Goal: Task Accomplishment & Management: Complete application form

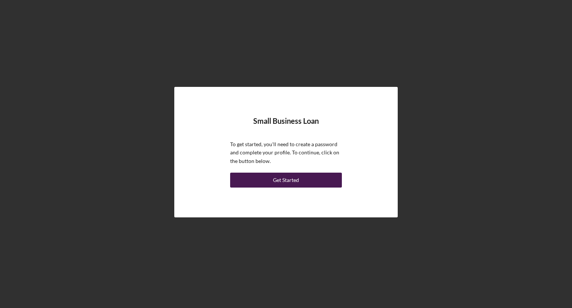
click at [294, 181] on div "Get Started" at bounding box center [286, 180] width 26 height 15
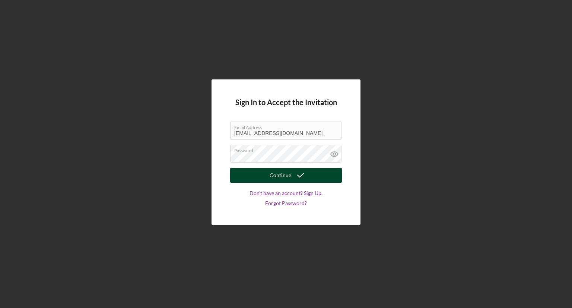
click at [301, 178] on icon "submit" at bounding box center [300, 175] width 19 height 19
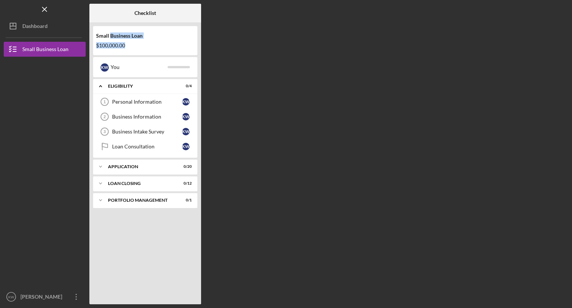
drag, startPoint x: 109, startPoint y: 36, endPoint x: 147, endPoint y: 41, distance: 38.3
click at [147, 41] on div "Small Business Loan $100,000.00" at bounding box center [145, 41] width 104 height 22
click at [146, 36] on div "Small Business Loan" at bounding box center [145, 36] width 98 height 6
drag, startPoint x: 145, startPoint y: 36, endPoint x: 110, endPoint y: 36, distance: 35.0
click at [110, 36] on div "Small Business Loan" at bounding box center [145, 36] width 98 height 6
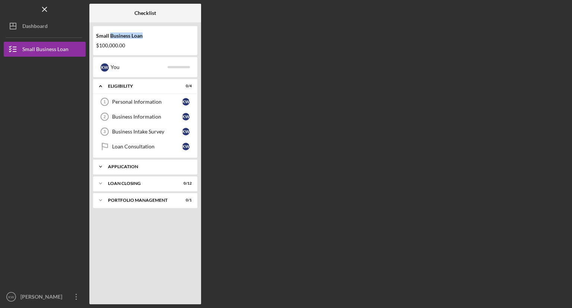
click at [138, 163] on div "Icon/Expander APPLICATION 0 / 20" at bounding box center [145, 166] width 104 height 15
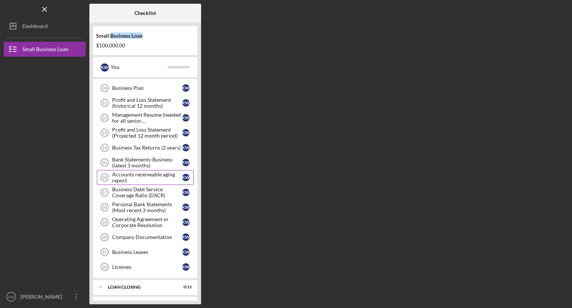
scroll to position [210, 0]
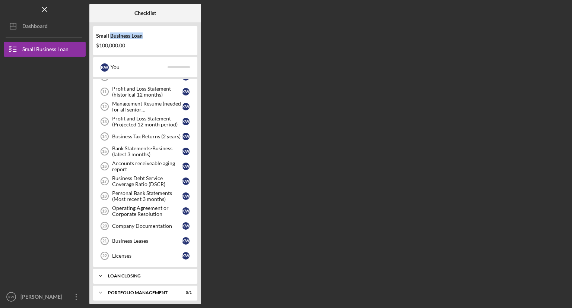
click at [133, 269] on div "Icon/Expander LOAN CLOSING 0 / 12" at bounding box center [145, 275] width 104 height 15
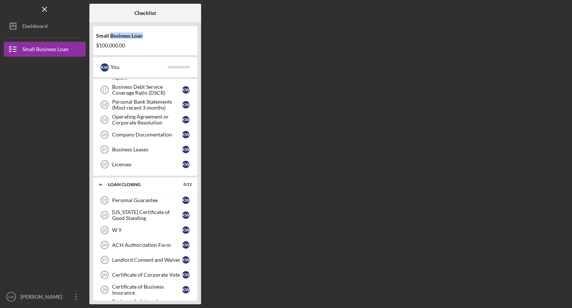
scroll to position [391, 0]
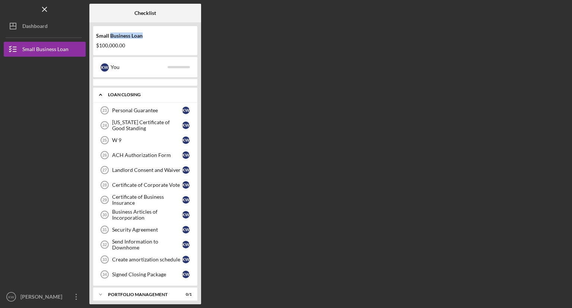
click at [130, 93] on div "Icon/Expander LOAN CLOSING 0 / 12" at bounding box center [145, 94] width 104 height 15
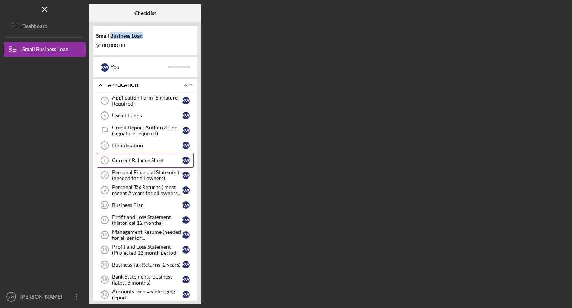
scroll to position [0, 0]
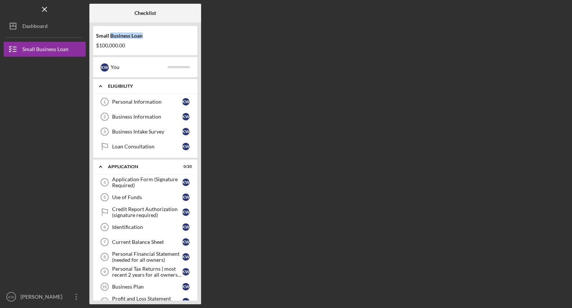
click at [135, 79] on div "Icon/Expander Eligibility 0 / 4" at bounding box center [145, 86] width 104 height 15
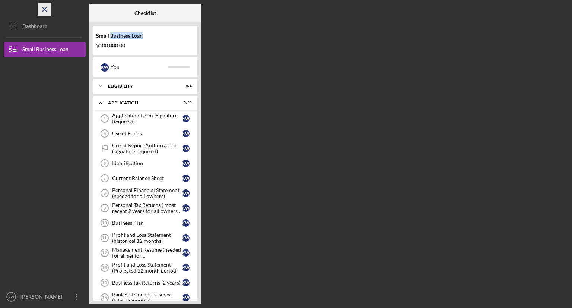
click at [46, 7] on icon "Icon/Menu Close" at bounding box center [45, 9] width 17 height 17
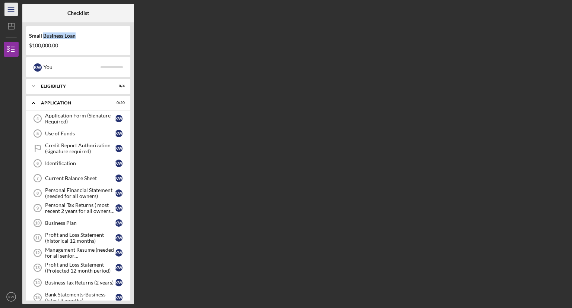
click at [10, 12] on icon "Icon/Menu" at bounding box center [11, 9] width 17 height 17
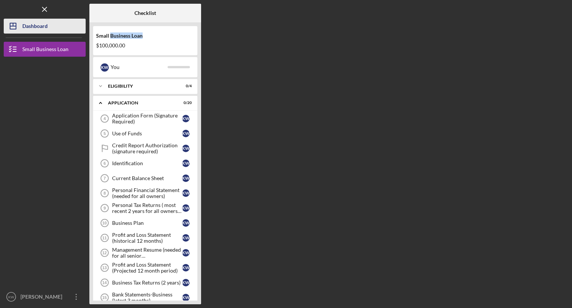
click at [23, 28] on div "Dashboard" at bounding box center [34, 27] width 25 height 17
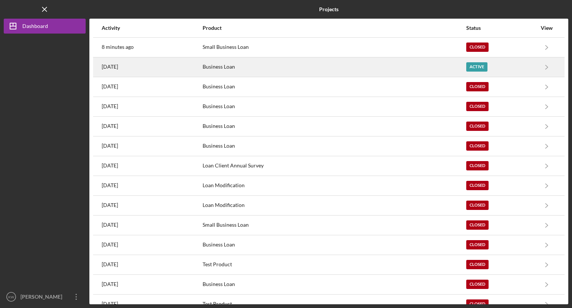
click at [211, 68] on div "Business Loan" at bounding box center [334, 67] width 263 height 19
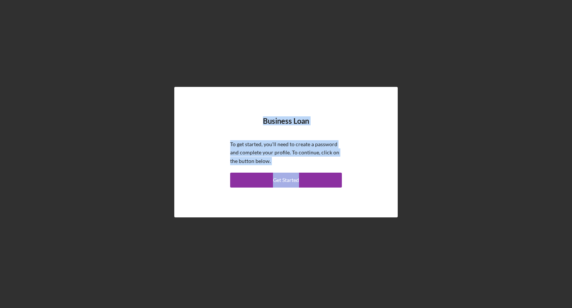
drag, startPoint x: 262, startPoint y: 120, endPoint x: 321, endPoint y: 166, distance: 74.6
click at [321, 166] on div "Business Loan To get started, you'll need to create a password and complete you…" at bounding box center [286, 151] width 186 height 93
click at [265, 109] on div "Business Loan To get started, you'll need to create a password and complete you…" at bounding box center [286, 151] width 186 height 93
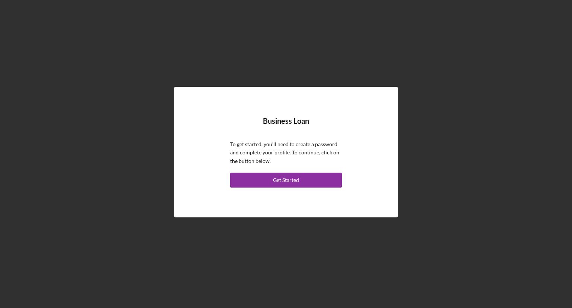
click at [266, 118] on h4 "Business Loan" at bounding box center [286, 121] width 46 height 9
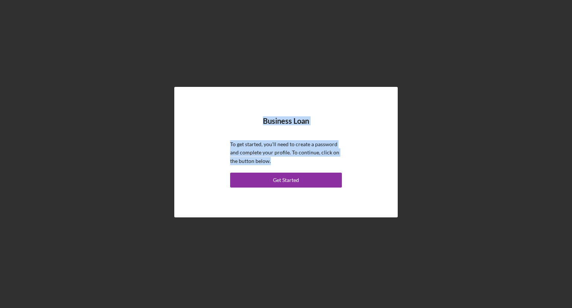
drag, startPoint x: 264, startPoint y: 121, endPoint x: 287, endPoint y: 159, distance: 44.3
click at [287, 159] on div "Business Loan To get started, you'll need to create a password and complete you…" at bounding box center [286, 151] width 186 height 93
click at [271, 123] on h4 "Business Loan" at bounding box center [286, 121] width 46 height 9
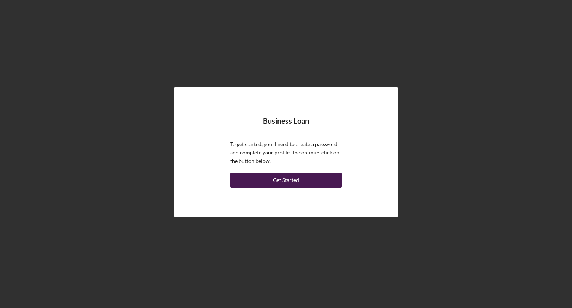
click at [294, 180] on div "Get Started" at bounding box center [286, 180] width 26 height 15
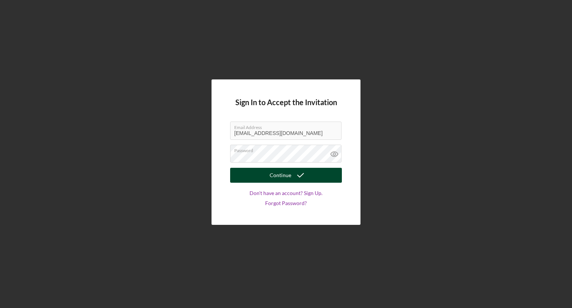
click at [287, 176] on div "Continue" at bounding box center [281, 175] width 22 height 15
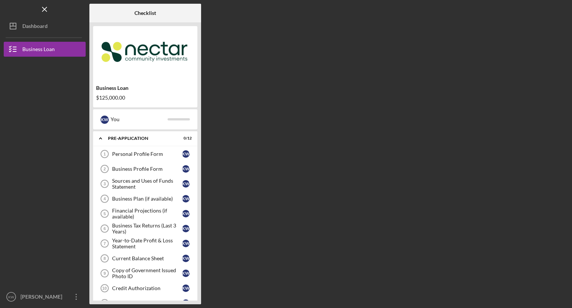
click at [165, 12] on div at bounding box center [182, 13] width 37 height 19
click at [41, 6] on icon "Icon/Menu Close" at bounding box center [45, 9] width 17 height 17
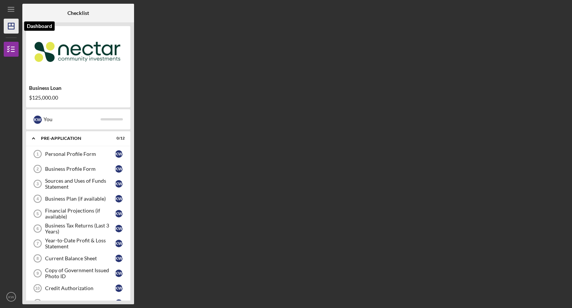
click at [8, 28] on polygon "button" at bounding box center [11, 26] width 6 height 6
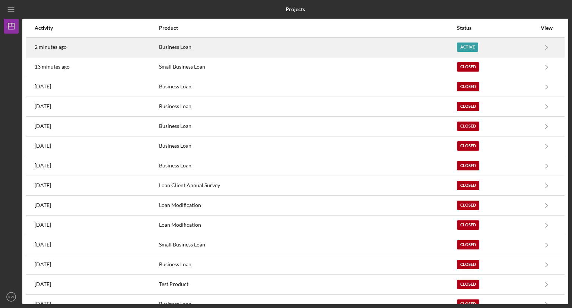
click at [185, 48] on div "Business Loan" at bounding box center [307, 47] width 297 height 19
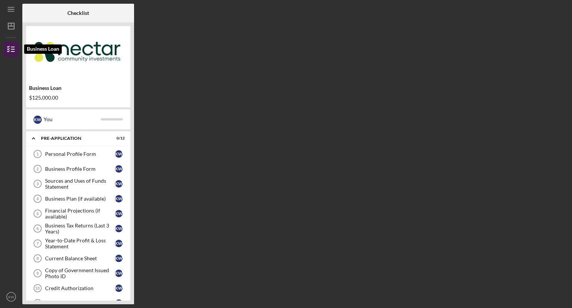
click at [12, 45] on icon "button" at bounding box center [11, 49] width 19 height 19
click at [10, 27] on icon "Icon/Dashboard" at bounding box center [11, 26] width 19 height 19
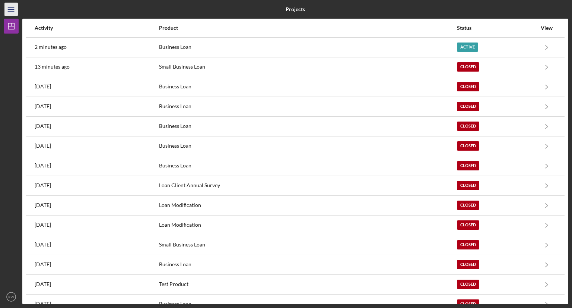
click at [8, 8] on icon "Icon/Menu" at bounding box center [11, 9] width 17 height 17
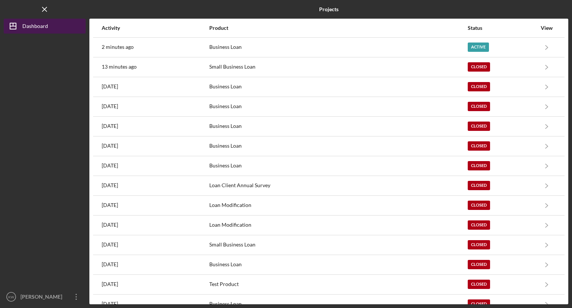
click at [21, 22] on icon "Icon/Dashboard" at bounding box center [13, 26] width 19 height 19
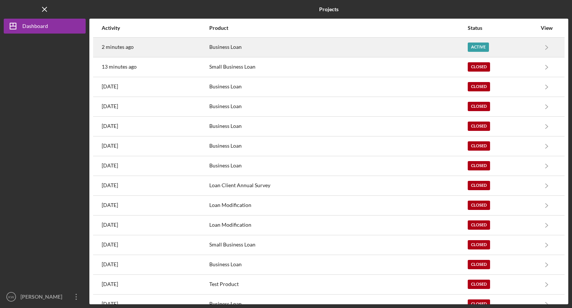
click at [121, 48] on time "2 minutes ago" at bounding box center [118, 47] width 32 height 6
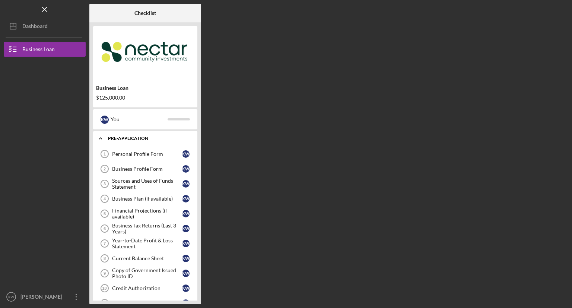
click at [132, 142] on div "Icon/Expander Pre-Application 0 / 12" at bounding box center [145, 138] width 104 height 15
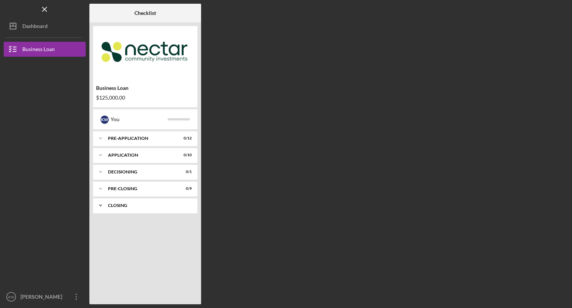
click at [110, 206] on div "Closing" at bounding box center [148, 205] width 80 height 4
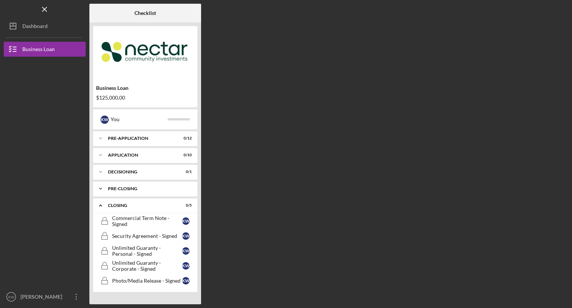
click at [113, 186] on div "Icon/Expander Pre-Closing 0 / 9" at bounding box center [145, 188] width 104 height 15
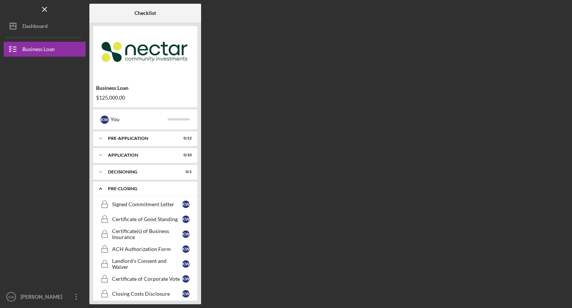
click at [113, 188] on div "Pre-Closing" at bounding box center [148, 188] width 80 height 4
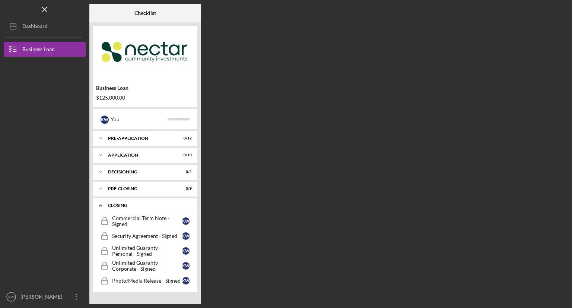
click at [113, 203] on div "Closing" at bounding box center [148, 205] width 80 height 4
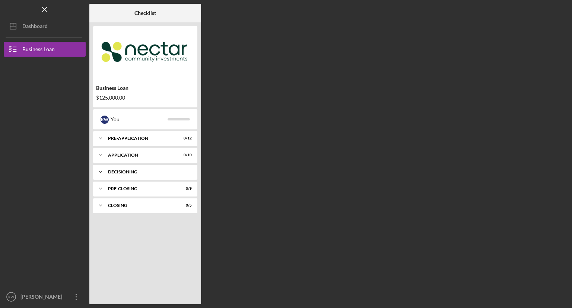
click at [125, 172] on div "Decisioning" at bounding box center [148, 172] width 80 height 4
click at [120, 206] on div "Pre-Closing" at bounding box center [148, 207] width 80 height 4
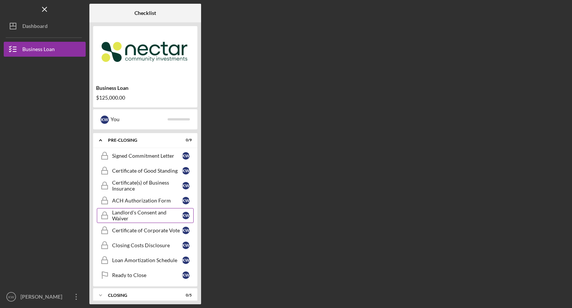
scroll to position [72, 0]
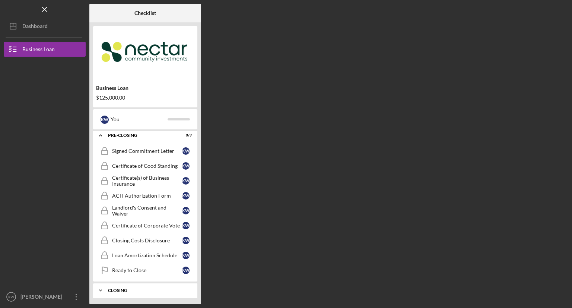
click at [132, 283] on div "Icon/Expander Closing 0 / 5" at bounding box center [145, 290] width 104 height 15
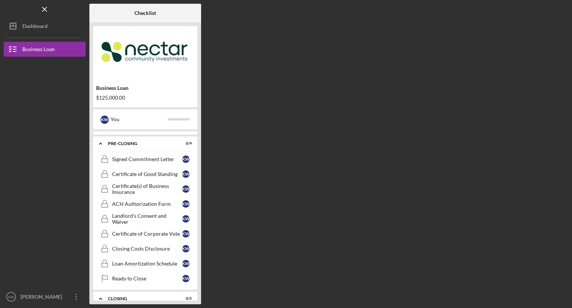
scroll to position [0, 0]
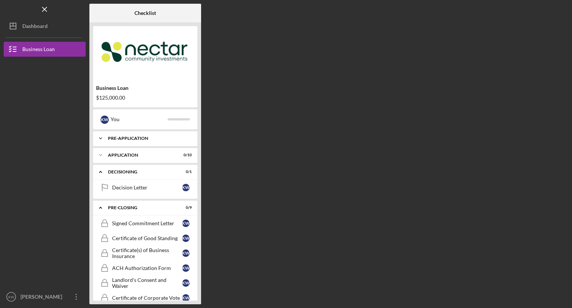
click at [126, 141] on div "Icon/Expander Pre-Application 0 / 12" at bounding box center [145, 138] width 104 height 15
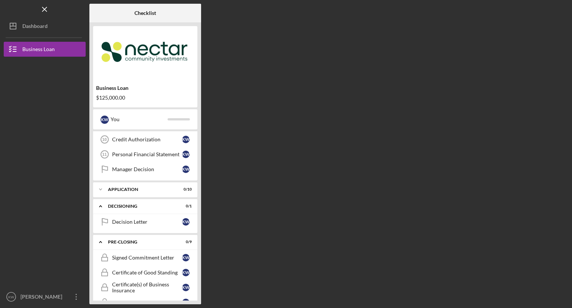
scroll to position [149, 0]
click at [151, 187] on div "Application" at bounding box center [148, 189] width 80 height 4
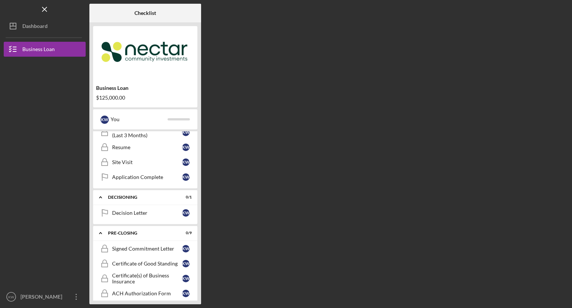
scroll to position [298, 0]
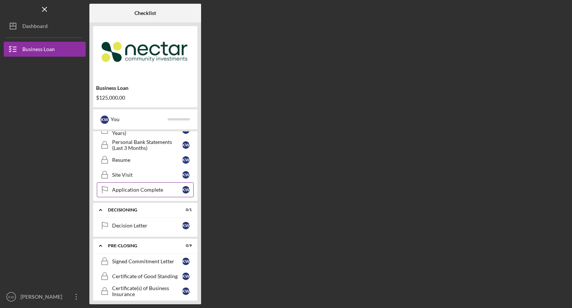
click at [138, 189] on div "Application Complete" at bounding box center [147, 190] width 70 height 6
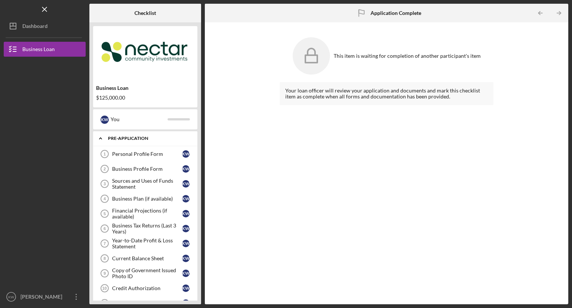
click at [98, 138] on icon "Icon/Expander" at bounding box center [100, 138] width 15 height 15
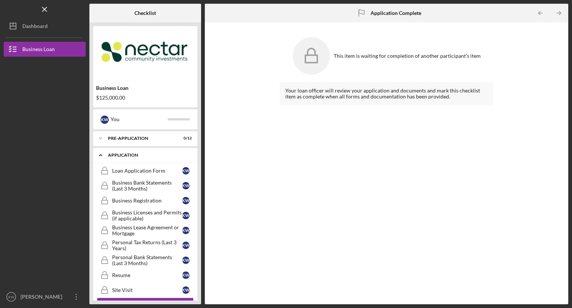
click at [101, 156] on icon "Icon/Expander" at bounding box center [100, 155] width 15 height 15
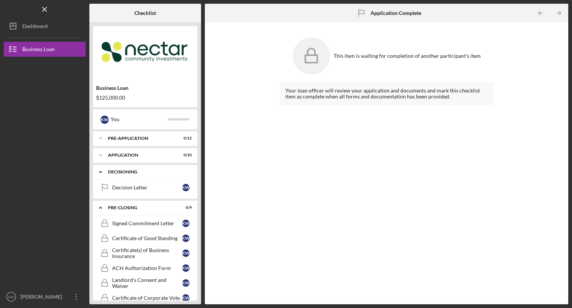
click at [100, 178] on icon "Icon/Expander" at bounding box center [100, 171] width 15 height 15
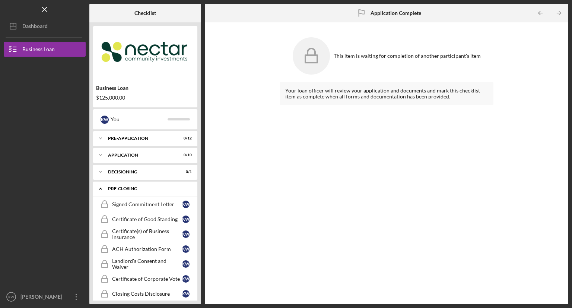
click at [99, 186] on icon "Icon/Expander" at bounding box center [100, 188] width 15 height 15
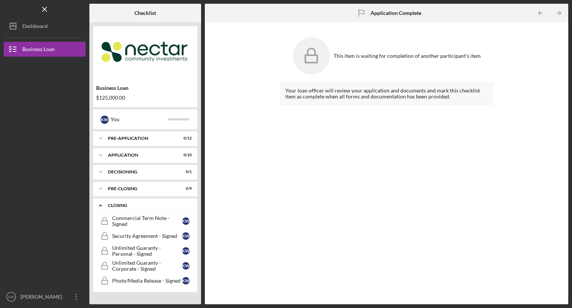
click at [98, 206] on icon "Icon/Expander" at bounding box center [100, 205] width 15 height 15
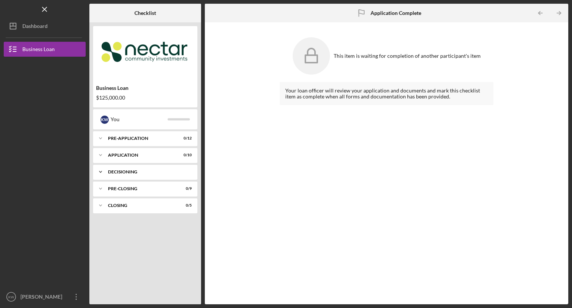
click at [126, 174] on div "Decisioning" at bounding box center [148, 172] width 80 height 4
click at [129, 159] on div "Icon/Expander Application 0 / 10" at bounding box center [145, 155] width 104 height 15
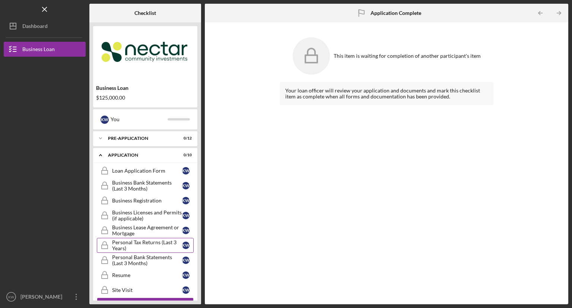
click at [133, 157] on div "Application" at bounding box center [140, 155] width 65 height 4
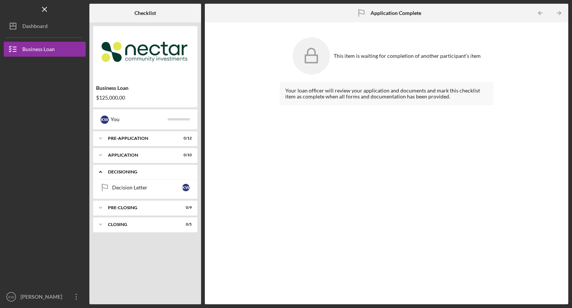
click at [136, 176] on div "Icon/Expander Decisioning 0 / 1" at bounding box center [145, 171] width 104 height 15
click at [127, 156] on div "Application" at bounding box center [148, 155] width 80 height 4
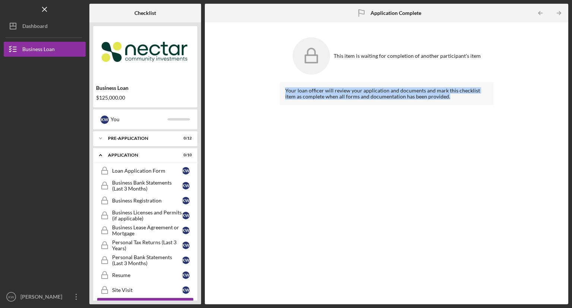
drag, startPoint x: 449, startPoint y: 99, endPoint x: 285, endPoint y: 90, distance: 165.0
click at [285, 90] on div "Your loan officer will review your application and documents and mark this chec…" at bounding box center [387, 93] width 214 height 23
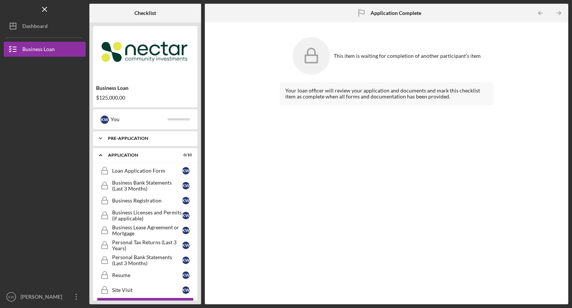
click at [140, 139] on div "Pre-Application" at bounding box center [148, 138] width 80 height 4
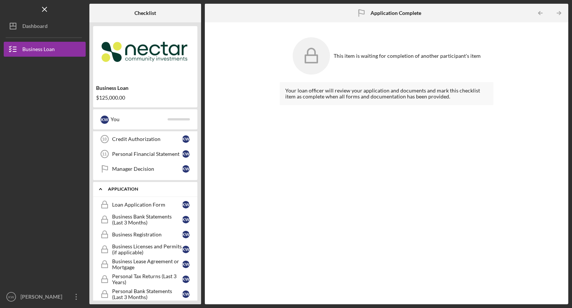
click at [138, 188] on div "Application" at bounding box center [148, 189] width 80 height 4
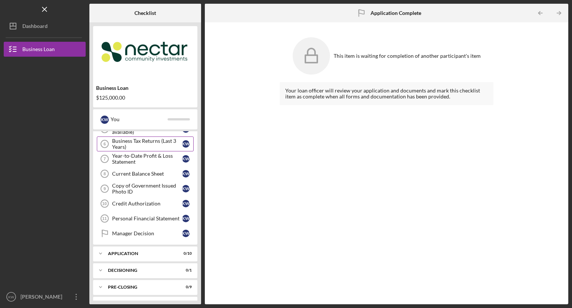
scroll to position [98, 0]
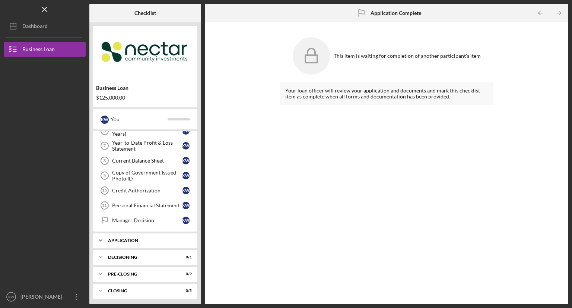
click at [135, 235] on div "Icon/Expander Application 0 / 10" at bounding box center [145, 240] width 104 height 15
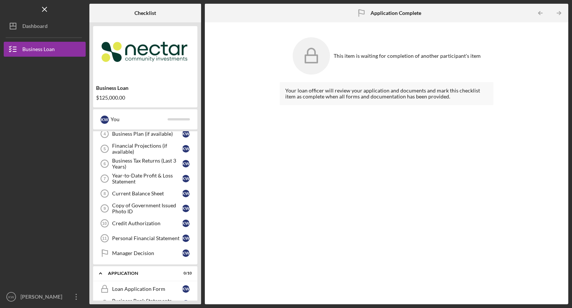
scroll to position [63, 0]
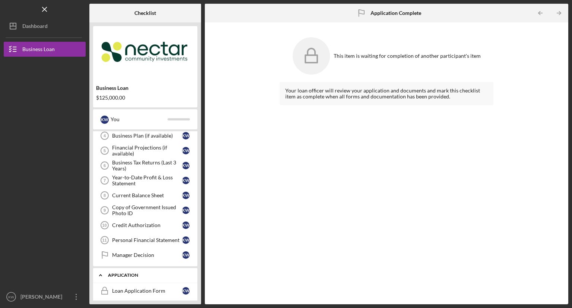
click at [119, 276] on div "Icon/Expander Application 0 / 10" at bounding box center [145, 275] width 104 height 15
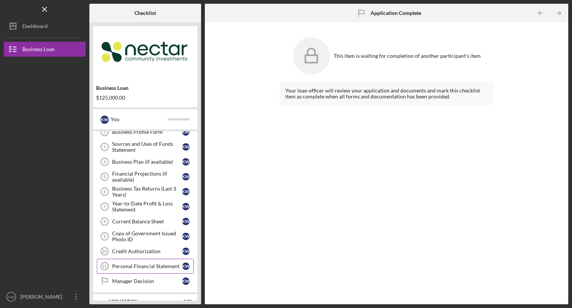
scroll to position [26, 0]
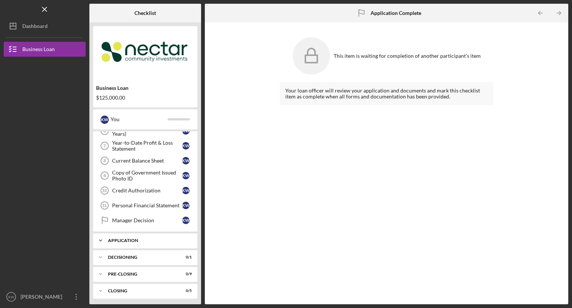
click at [124, 234] on div "Icon/Expander Application 0 / 10" at bounding box center [145, 240] width 104 height 15
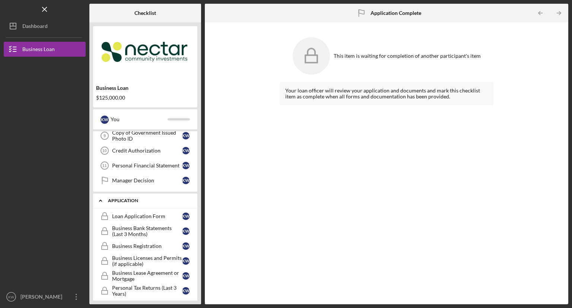
click at [126, 198] on div "Application" at bounding box center [148, 200] width 80 height 4
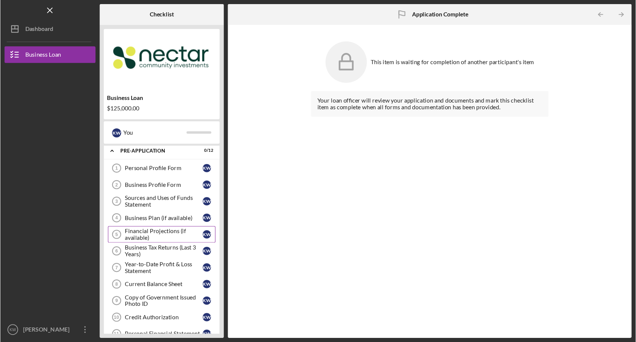
scroll to position [0, 0]
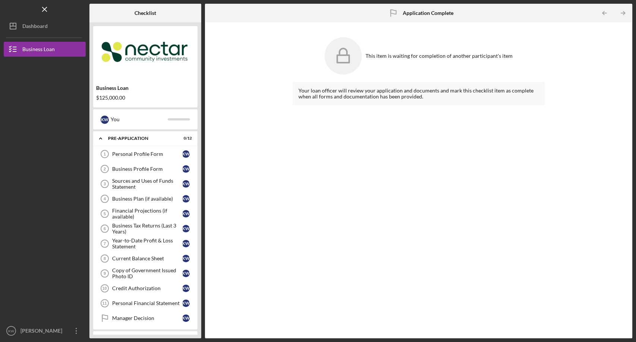
drag, startPoint x: 567, startPoint y: 0, endPoint x: 280, endPoint y: 162, distance: 329.1
click at [280, 162] on div "This item is waiting for completion of another participant's item Your loan off…" at bounding box center [419, 180] width 420 height 308
click at [152, 152] on div "Personal Profile Form" at bounding box center [147, 154] width 70 height 6
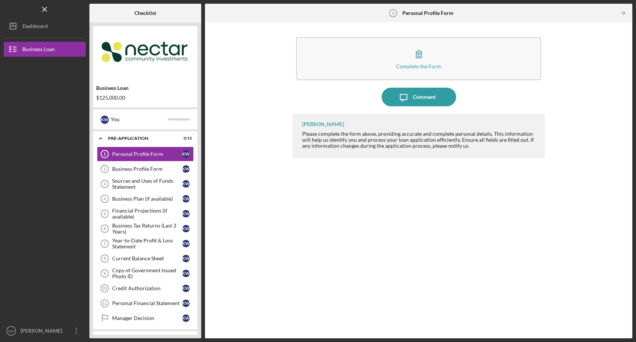
drag, startPoint x: 322, startPoint y: 228, endPoint x: 327, endPoint y: 140, distance: 88.1
click at [322, 228] on div "[PERSON_NAME] Please complete the form above, providing accurate and complete p…" at bounding box center [419, 220] width 252 height 213
click at [142, 155] on div "Personal Profile Form" at bounding box center [147, 154] width 70 height 6
click at [140, 166] on div "Business Profile Form" at bounding box center [147, 169] width 70 height 6
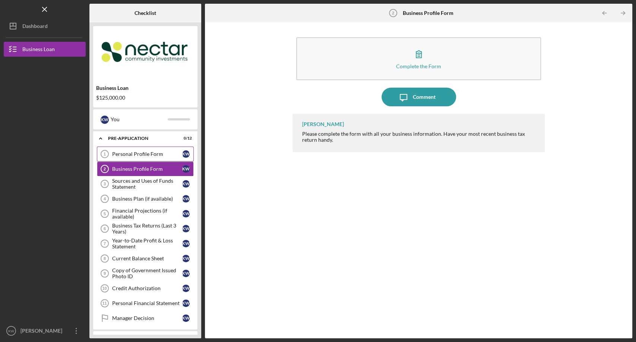
click at [142, 156] on div "Personal Profile Form" at bounding box center [147, 154] width 70 height 6
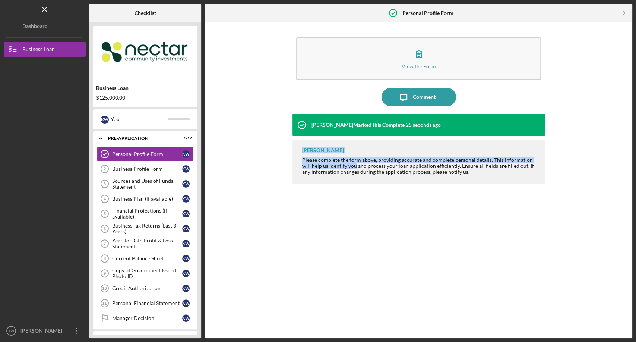
drag, startPoint x: 304, startPoint y: 153, endPoint x: 346, endPoint y: 164, distance: 43.7
click at [346, 164] on div "[PERSON_NAME] Please complete the form above, providing accurate and complete p…" at bounding box center [419, 162] width 252 height 44
click at [346, 162] on div "Please complete the form above, providing accurate and complete personal detail…" at bounding box center [419, 166] width 235 height 18
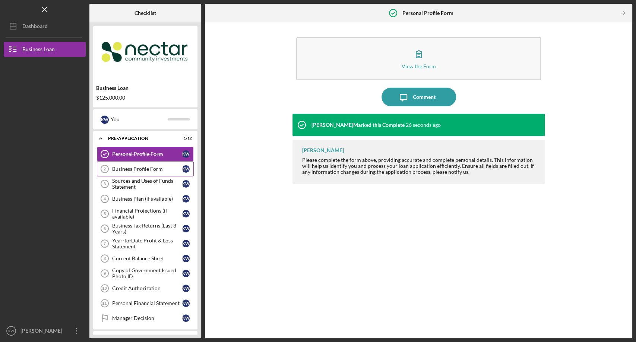
drag, startPoint x: 161, startPoint y: 168, endPoint x: 160, endPoint y: 172, distance: 3.8
click at [161, 168] on div "Business Profile Form" at bounding box center [147, 169] width 70 height 6
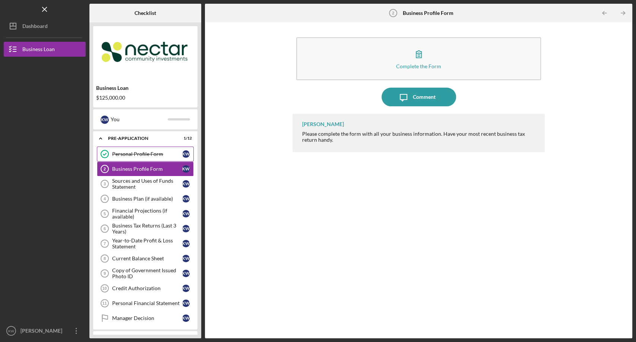
click at [140, 154] on div "Personal Profile Form" at bounding box center [147, 154] width 70 height 6
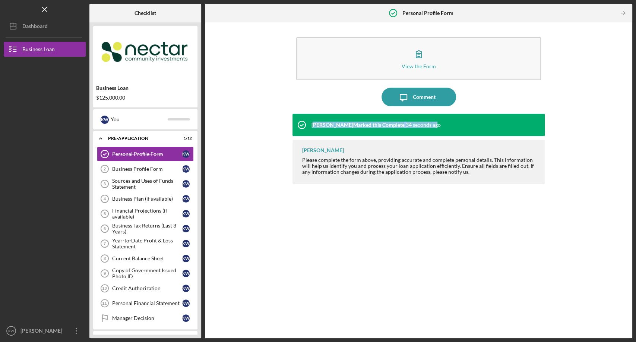
drag, startPoint x: 313, startPoint y: 126, endPoint x: 433, endPoint y: 129, distance: 120.4
click at [433, 129] on div "[PERSON_NAME] Marked this Complete 34 seconds ago" at bounding box center [367, 125] width 148 height 22
click at [441, 126] on div "[PERSON_NAME] Marked this Complete 35 seconds ago" at bounding box center [419, 125] width 252 height 22
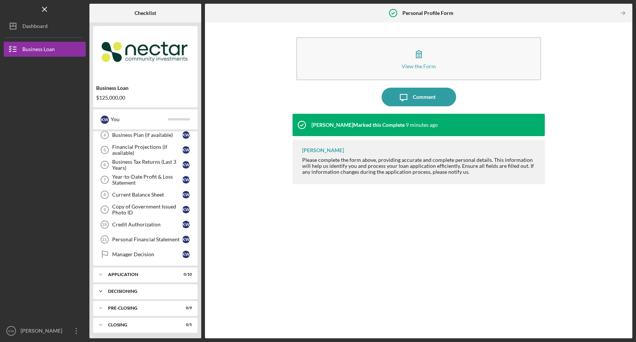
scroll to position [64, 0]
click at [144, 253] on div "Manager Decision" at bounding box center [147, 254] width 70 height 6
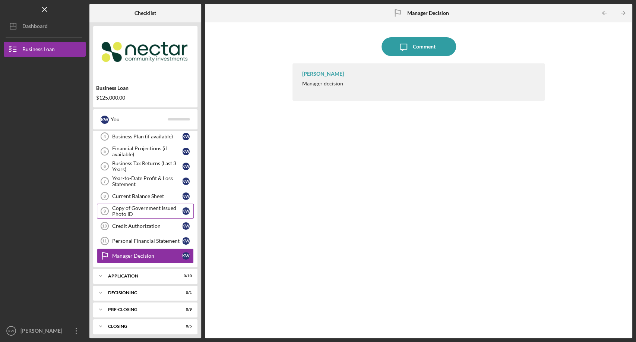
scroll to position [64, 0]
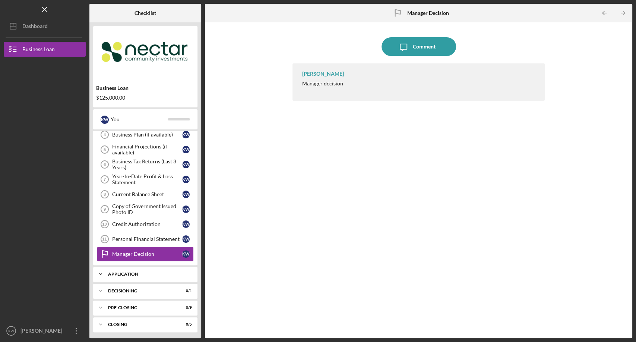
click at [132, 272] on div "Application" at bounding box center [148, 274] width 80 height 4
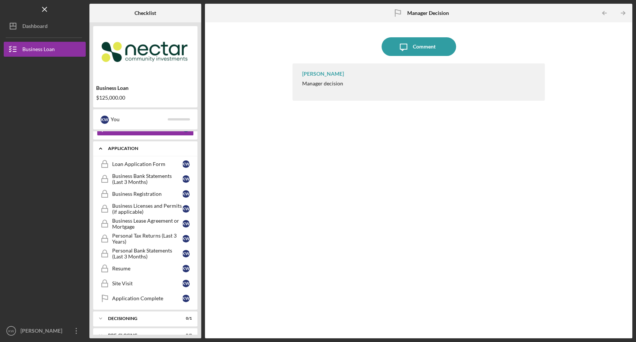
scroll to position [175, 0]
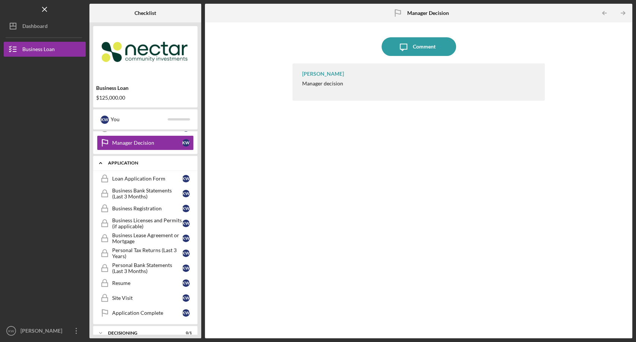
click at [103, 159] on icon "Icon/Expander" at bounding box center [100, 162] width 15 height 15
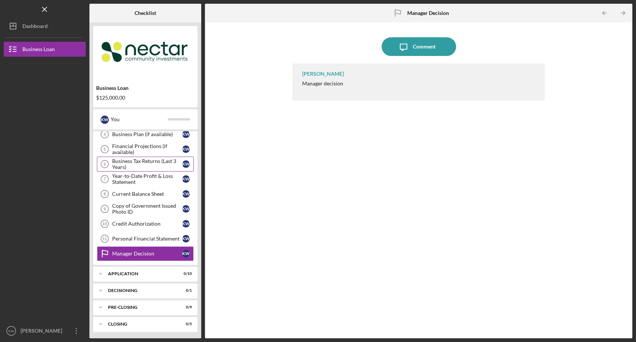
scroll to position [0, 0]
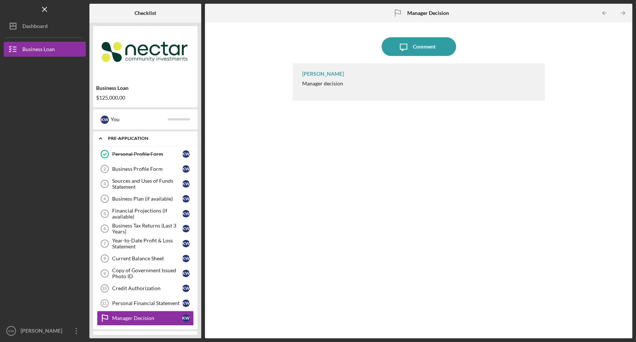
click at [103, 137] on icon "Icon/Expander" at bounding box center [100, 138] width 15 height 15
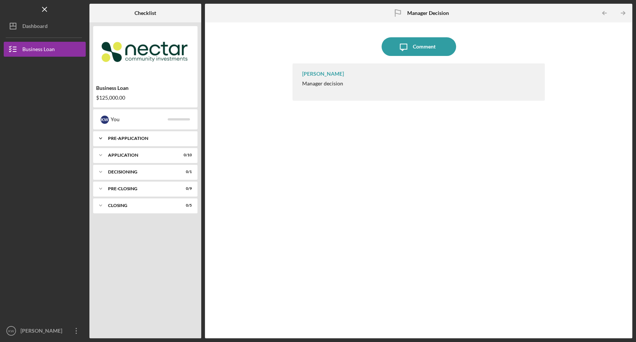
click at [103, 137] on icon "Icon/Expander" at bounding box center [100, 138] width 15 height 15
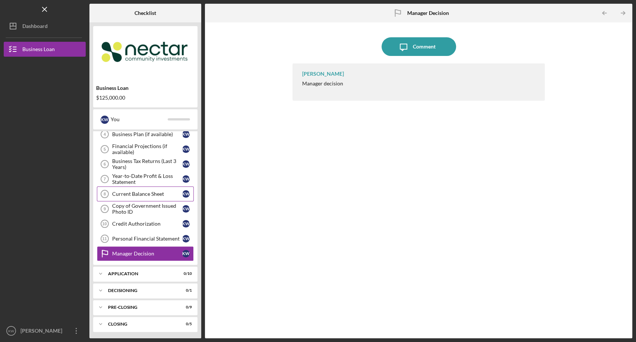
scroll to position [64, 0]
click at [120, 276] on div "Icon/Expander Application 0 / 10" at bounding box center [145, 273] width 104 height 15
click at [128, 268] on div "Icon/Expander Application 0 / 10" at bounding box center [145, 273] width 104 height 15
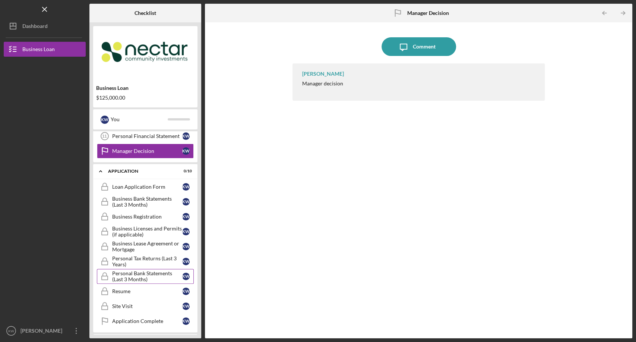
scroll to position [217, 0]
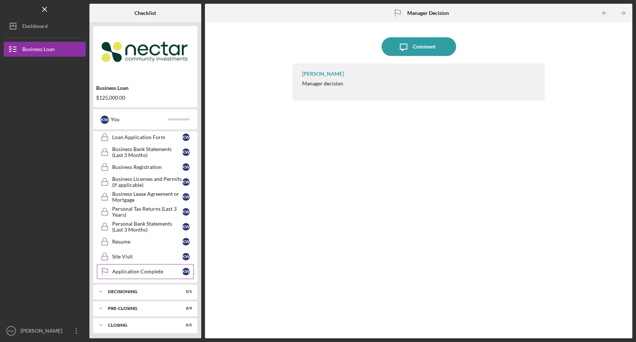
click at [137, 268] on div "Application Complete" at bounding box center [147, 271] width 70 height 6
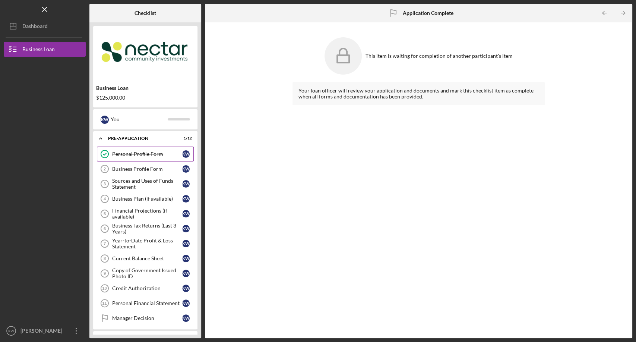
click at [141, 155] on div "Personal Profile Form" at bounding box center [147, 154] width 70 height 6
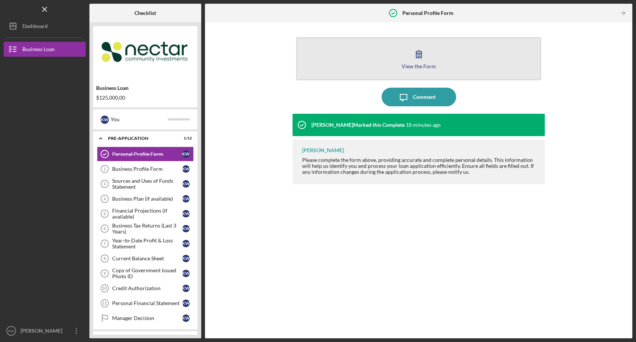
click at [427, 67] on div "View the Form" at bounding box center [419, 66] width 34 height 6
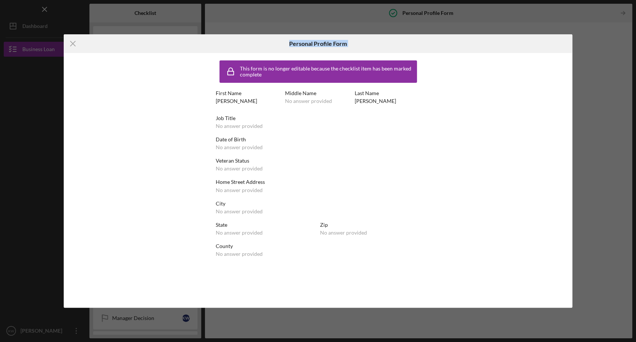
drag, startPoint x: 195, startPoint y: 44, endPoint x: 214, endPoint y: 57, distance: 22.2
click at [215, 57] on form "Icon/Menu Close Personal Profile Form This form is no longer editable because t…" at bounding box center [318, 171] width 509 height 274
click at [75, 42] on icon "Icon/Menu Close" at bounding box center [73, 43] width 19 height 19
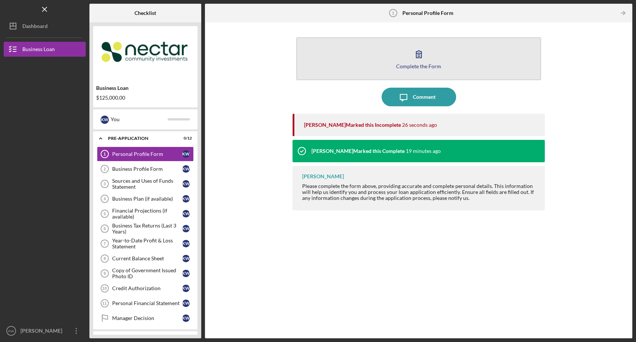
click at [451, 55] on button "Complete the Form Form" at bounding box center [418, 58] width 244 height 43
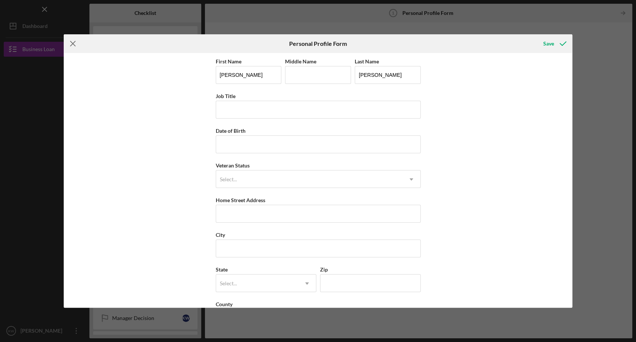
click at [74, 40] on icon "Icon/Menu Close" at bounding box center [73, 43] width 19 height 19
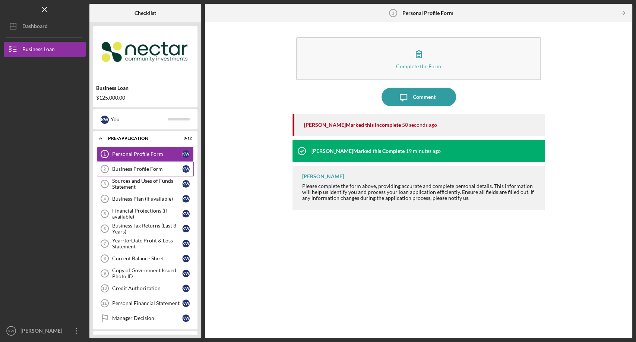
click at [143, 166] on div "Business Profile Form" at bounding box center [147, 169] width 70 height 6
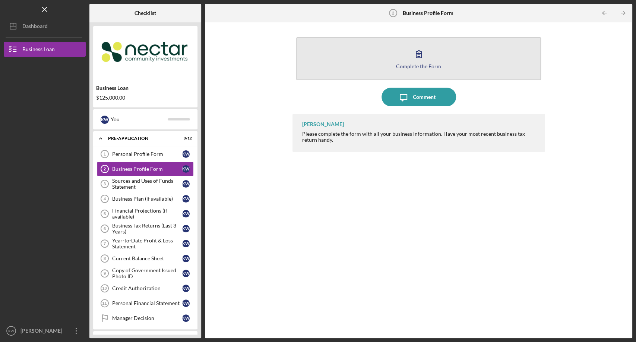
click at [455, 73] on button "Complete the Form Form" at bounding box center [418, 58] width 244 height 43
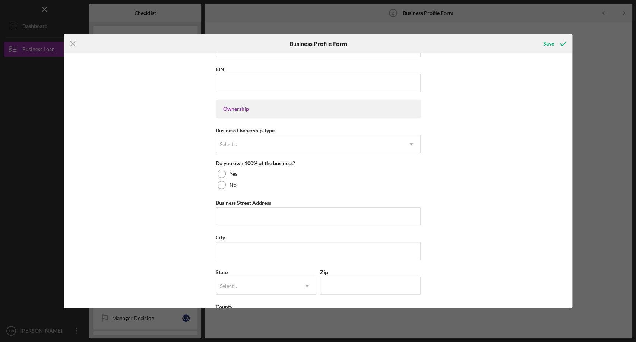
scroll to position [298, 0]
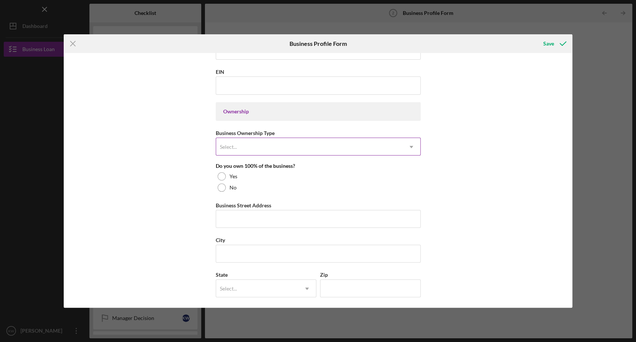
click at [273, 144] on div "Select..." at bounding box center [309, 146] width 186 height 17
click at [158, 134] on div "Business Name La Gringuita Grocery Store DBA Business Start Date Legal Structur…" at bounding box center [318, 180] width 509 height 255
click at [222, 185] on div at bounding box center [222, 187] width 8 height 8
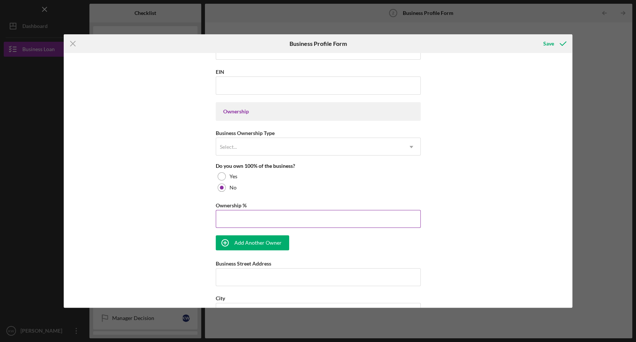
scroll to position [382, 0]
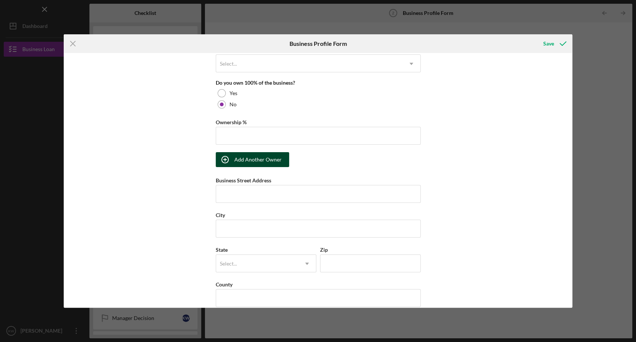
drag, startPoint x: 241, startPoint y: 153, endPoint x: 232, endPoint y: 153, distance: 9.7
click at [232, 153] on button "Add Another Owner" at bounding box center [252, 159] width 73 height 15
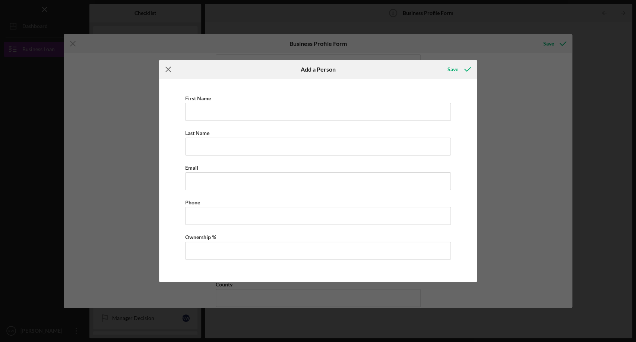
click at [171, 77] on icon "Icon/Menu Close" at bounding box center [168, 69] width 19 height 19
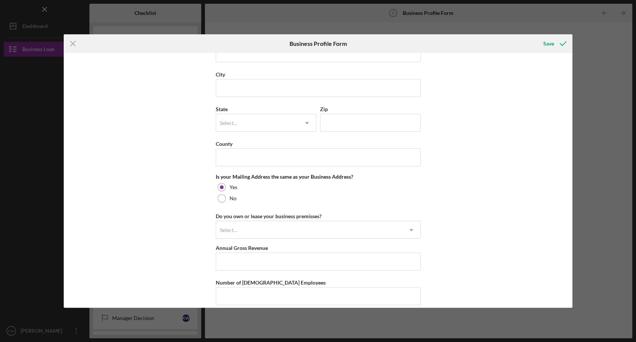
scroll to position [563, 0]
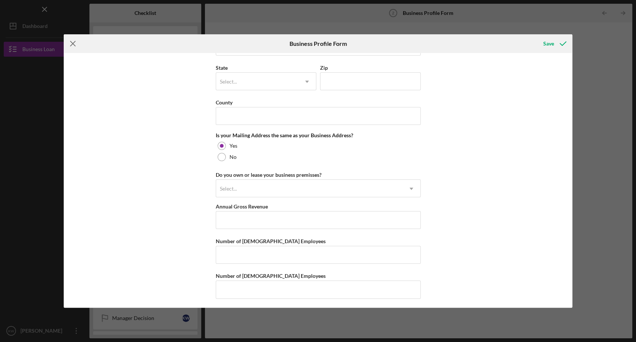
click at [75, 45] on icon "Icon/Menu Close" at bounding box center [73, 43] width 19 height 19
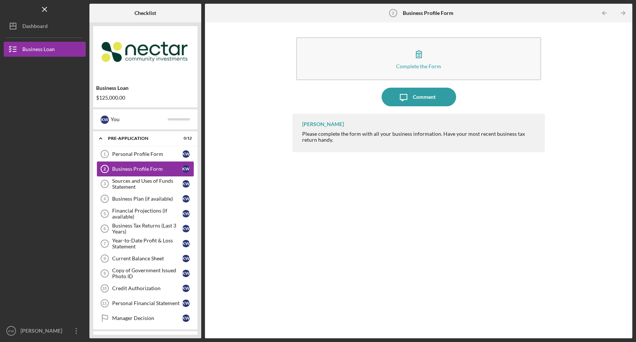
click at [149, 169] on div "Business Profile Form" at bounding box center [147, 169] width 70 height 6
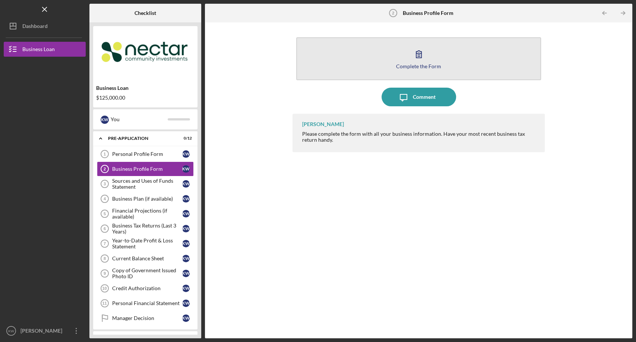
click at [424, 55] on icon "button" at bounding box center [419, 54] width 19 height 19
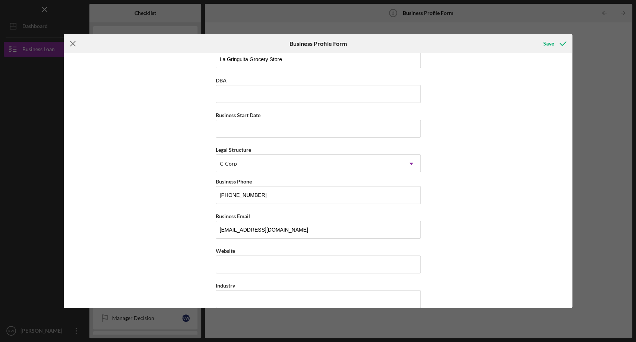
drag, startPoint x: 72, startPoint y: 46, endPoint x: 68, endPoint y: 43, distance: 5.4
click at [68, 43] on icon "Icon/Menu Close" at bounding box center [73, 43] width 19 height 19
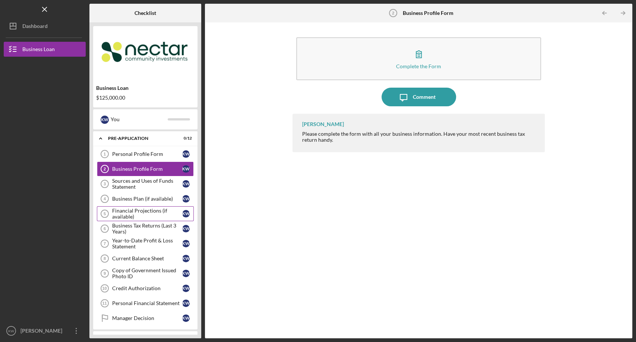
scroll to position [64, 0]
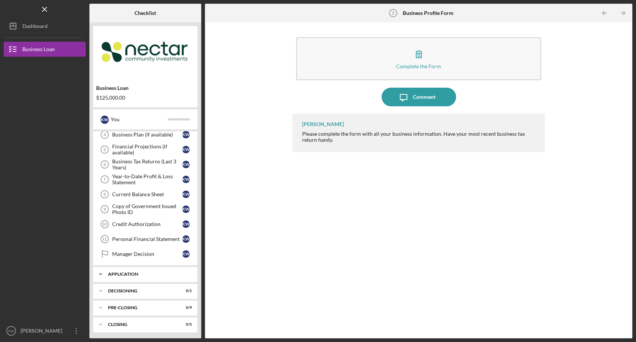
click at [121, 270] on div "Icon/Expander Application 0 / 10" at bounding box center [145, 273] width 104 height 15
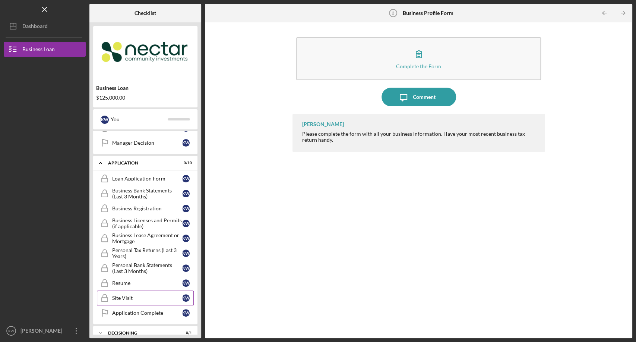
scroll to position [217, 0]
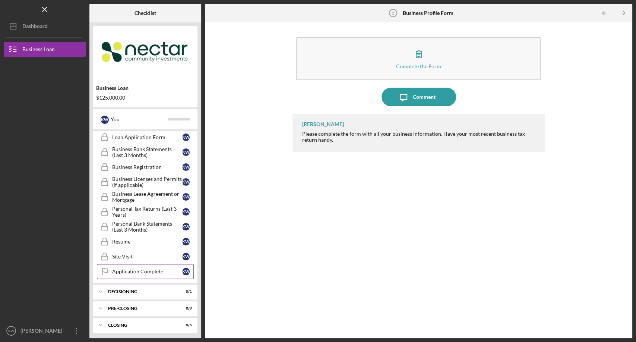
click at [130, 264] on link "Application Complete Application Complete K W" at bounding box center [145, 271] width 97 height 15
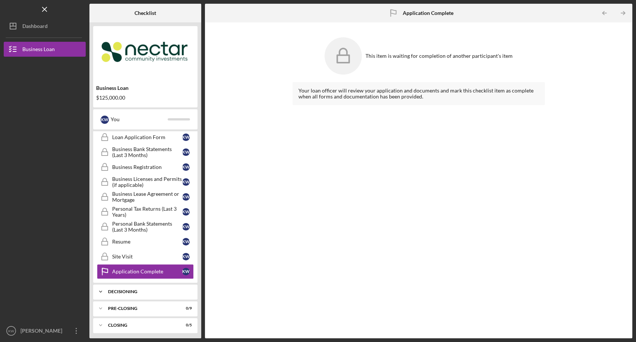
click at [130, 294] on div "Icon/Expander Decisioning 0 / 1" at bounding box center [145, 291] width 104 height 15
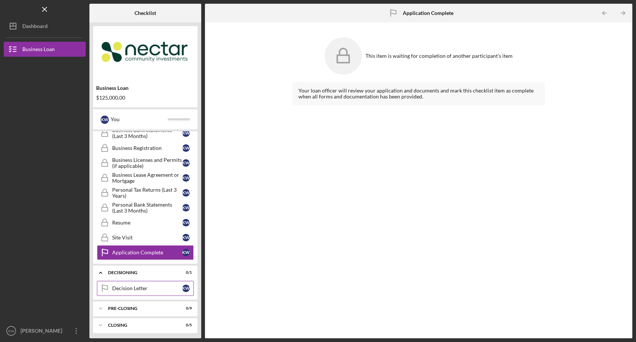
click at [133, 287] on div "Decision Letter" at bounding box center [147, 288] width 70 height 6
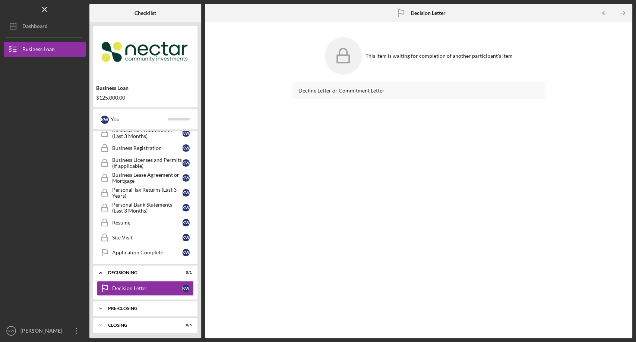
click at [125, 309] on div "Icon/Expander Pre-Closing 0 / 9" at bounding box center [145, 308] width 104 height 15
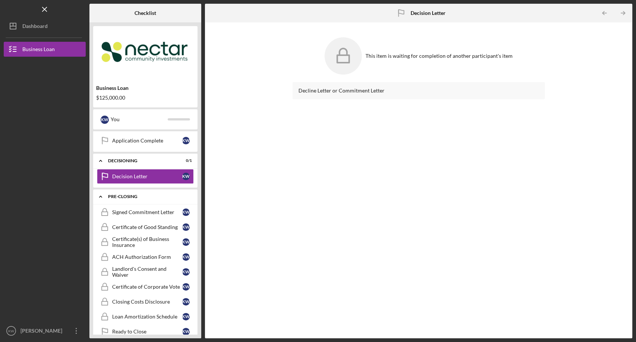
scroll to position [373, 0]
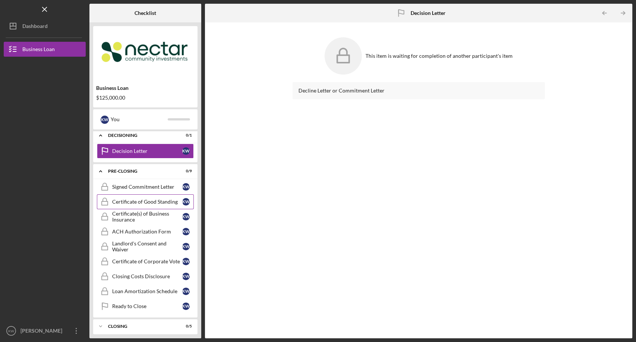
click at [131, 194] on link "Certificate of Good Standing Certificate of Good Standing K W" at bounding box center [145, 201] width 97 height 15
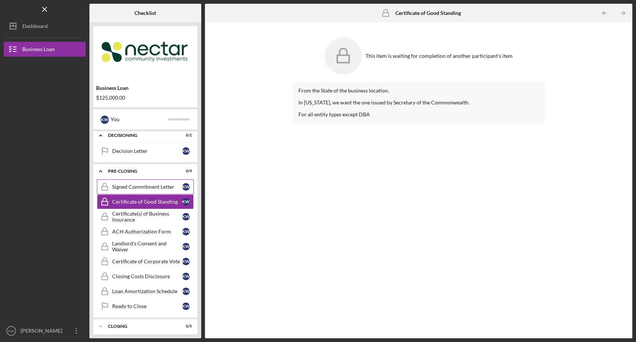
click at [133, 184] on div "Signed Commitment Letter" at bounding box center [147, 187] width 70 height 6
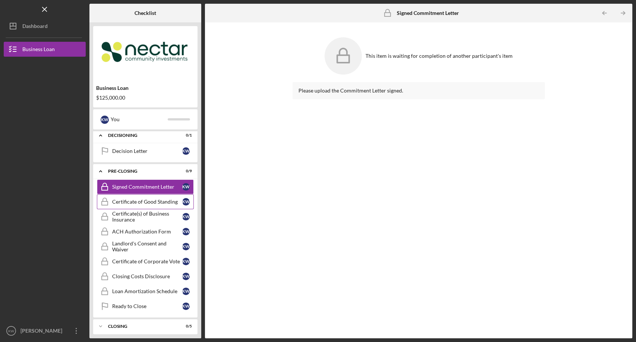
click at [133, 202] on div "Certificate of Good Standing" at bounding box center [147, 202] width 70 height 6
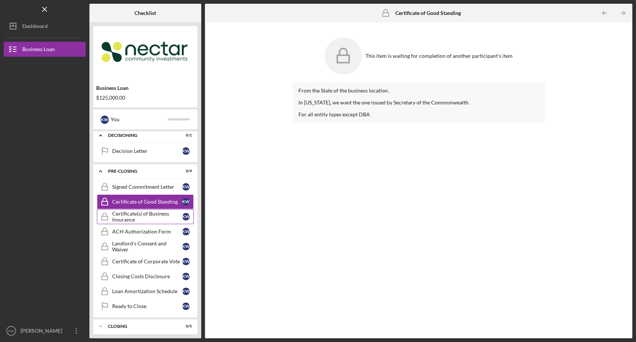
click at [132, 218] on div "Certificate(s) of Business Insurance" at bounding box center [147, 217] width 70 height 12
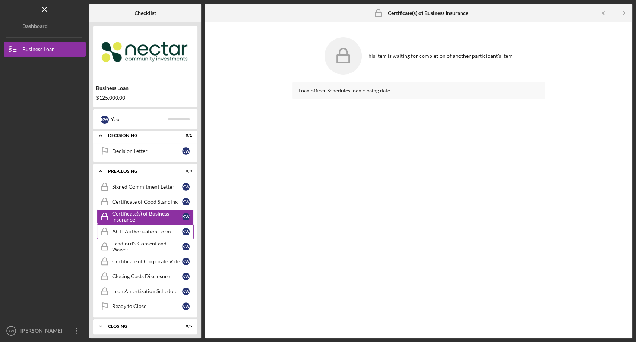
click at [128, 231] on div "ACH Authorization Form" at bounding box center [147, 231] width 70 height 6
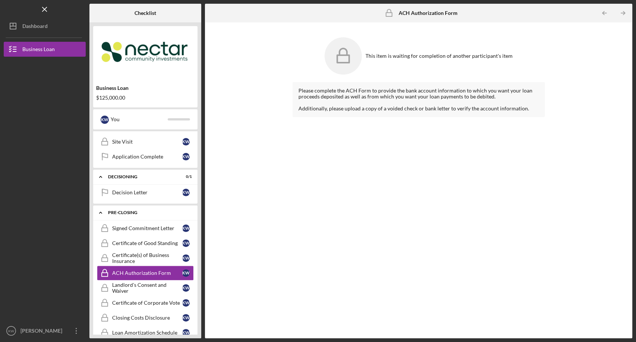
click at [126, 212] on div "Pre-Closing" at bounding box center [148, 212] width 80 height 4
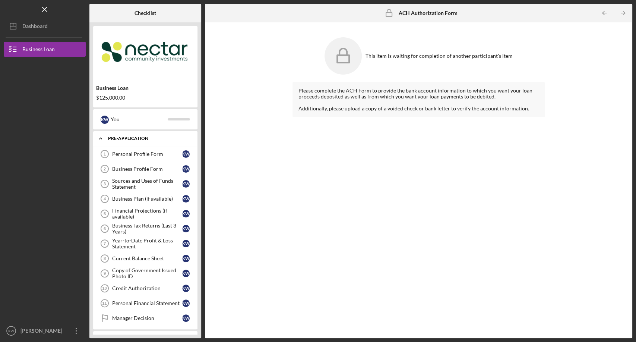
click at [137, 141] on div "Icon/Expander Pre-Application 0 / 12" at bounding box center [145, 138] width 104 height 15
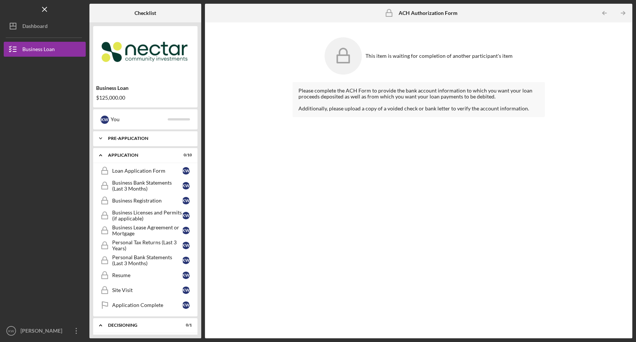
click at [137, 138] on div "Pre-Application" at bounding box center [148, 138] width 80 height 4
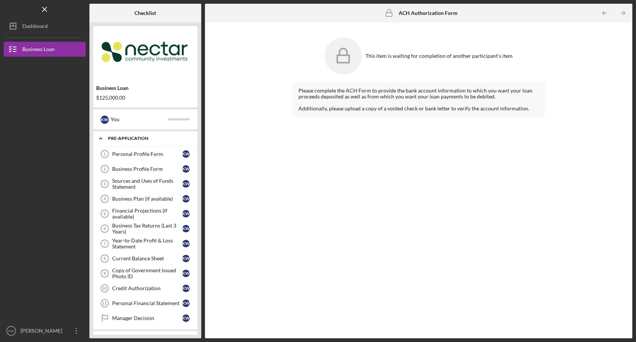
click at [137, 138] on div "Pre-Application" at bounding box center [148, 138] width 80 height 4
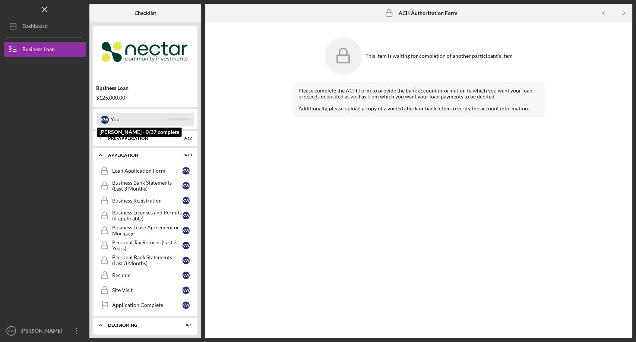
click at [126, 117] on div "You" at bounding box center [139, 119] width 57 height 13
click at [112, 119] on div "You" at bounding box center [139, 119] width 57 height 13
click at [104, 121] on div "K W" at bounding box center [105, 120] width 8 height 8
click at [126, 139] on div "Pre-Application" at bounding box center [148, 138] width 80 height 4
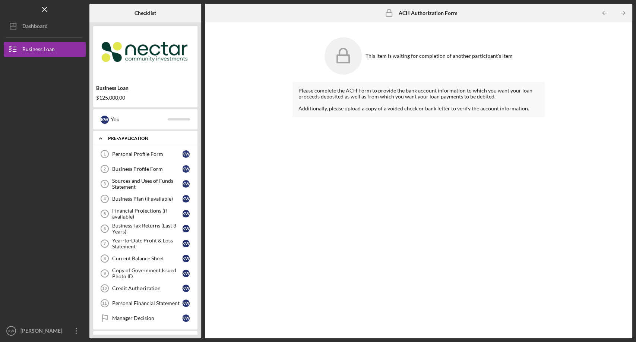
click at [126, 139] on div "Pre-Application" at bounding box center [148, 138] width 80 height 4
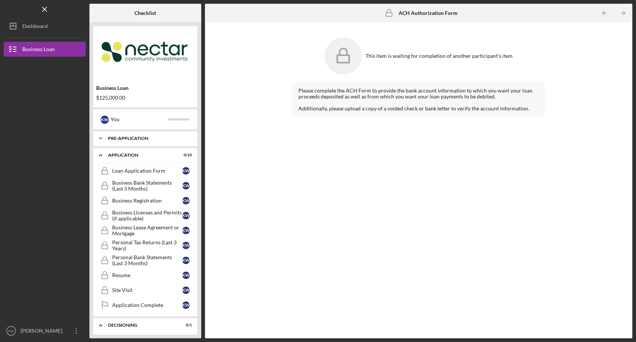
click at [126, 139] on div "Pre-Application" at bounding box center [148, 138] width 80 height 4
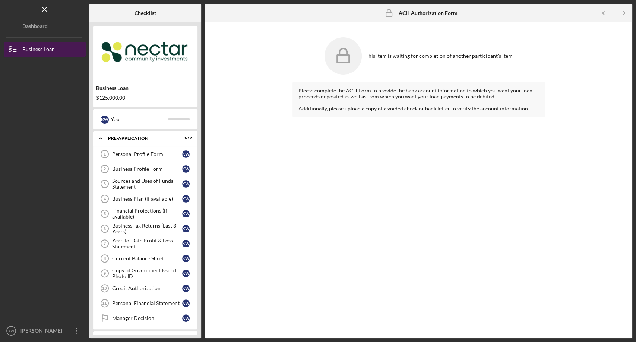
click at [29, 53] on div "Business Loan" at bounding box center [38, 50] width 32 height 17
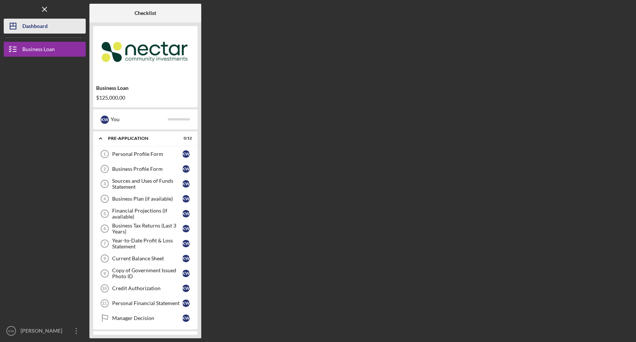
click at [41, 28] on div "Dashboard" at bounding box center [34, 27] width 25 height 17
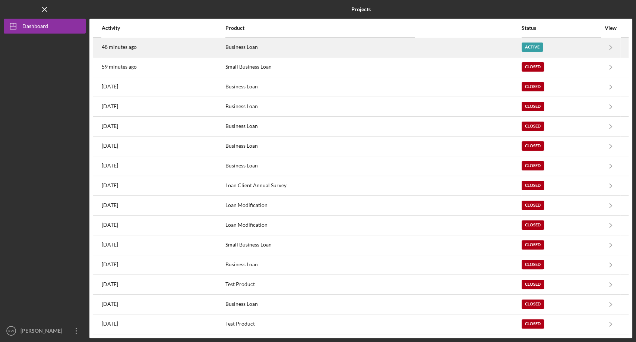
click at [251, 46] on div "Business Loan" at bounding box center [373, 47] width 296 height 19
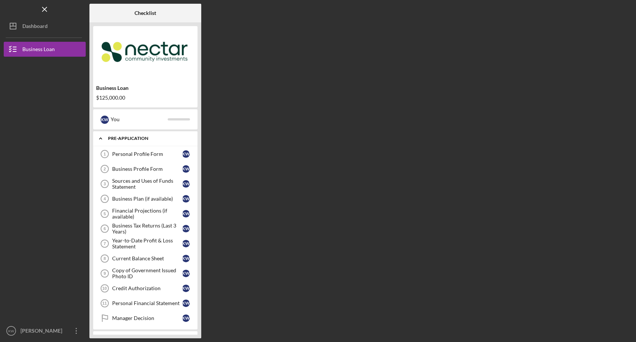
click at [139, 136] on div "Pre-Application" at bounding box center [148, 138] width 80 height 4
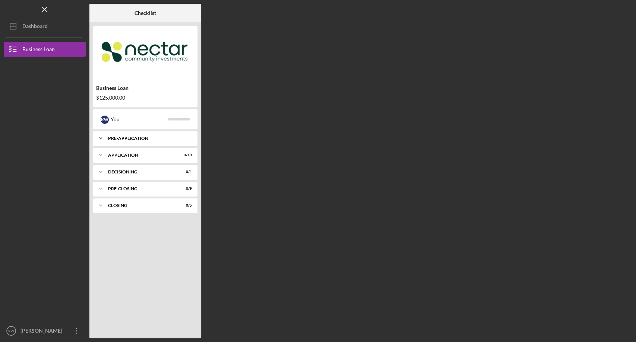
click at [139, 136] on div "Pre-Application" at bounding box center [148, 138] width 80 height 4
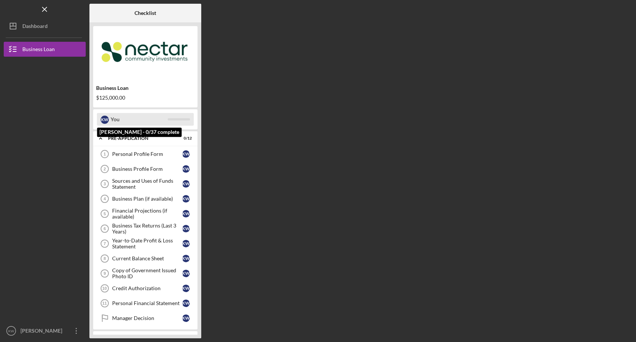
click at [112, 121] on div "You" at bounding box center [139, 119] width 57 height 13
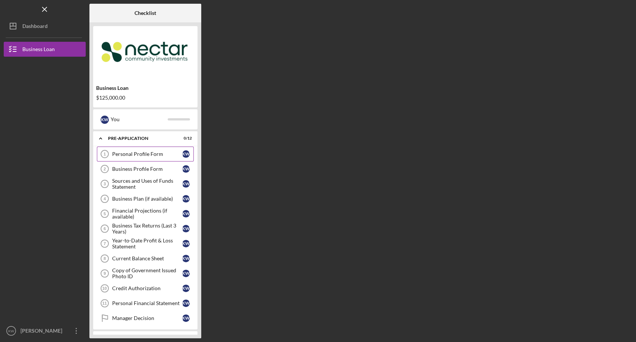
click at [120, 153] on div "Personal Profile Form" at bounding box center [147, 154] width 70 height 6
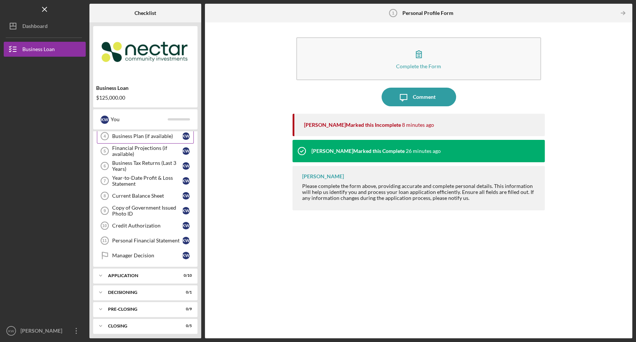
scroll to position [64, 0]
click at [125, 288] on div "Decisioning" at bounding box center [148, 290] width 80 height 4
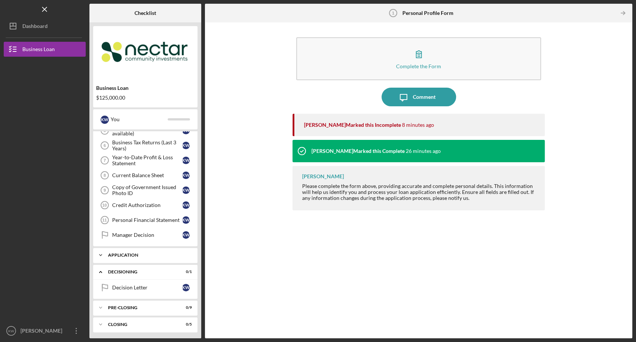
click at [130, 247] on div "Icon/Expander Application 0 / 10" at bounding box center [145, 254] width 104 height 15
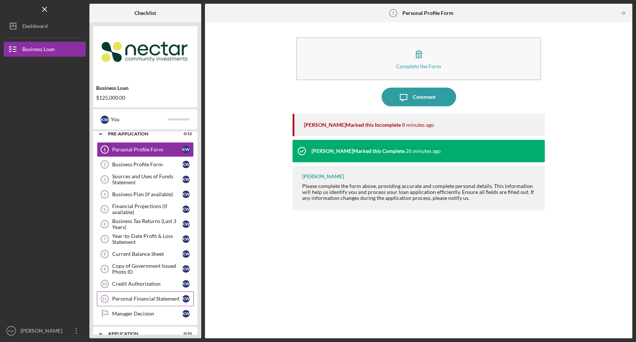
scroll to position [0, 0]
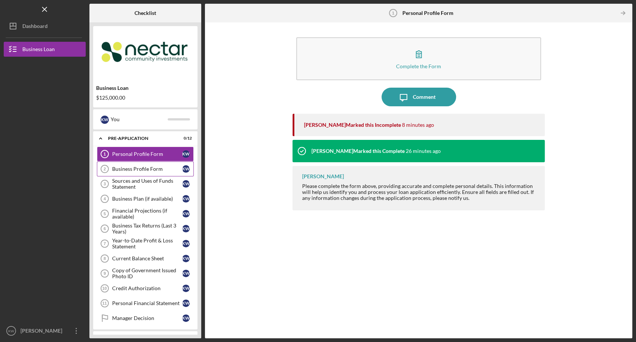
click at [148, 164] on link "Business Profile Form 2 Business Profile Form K W" at bounding box center [145, 168] width 97 height 15
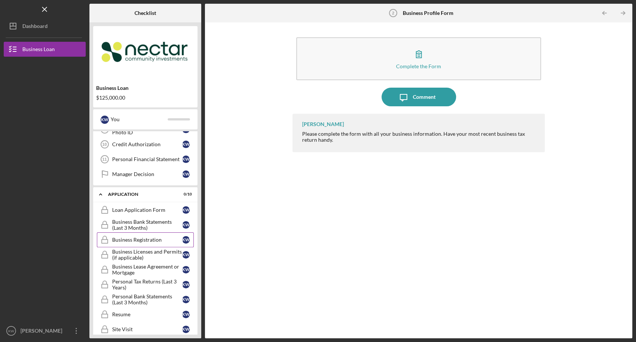
scroll to position [124, 0]
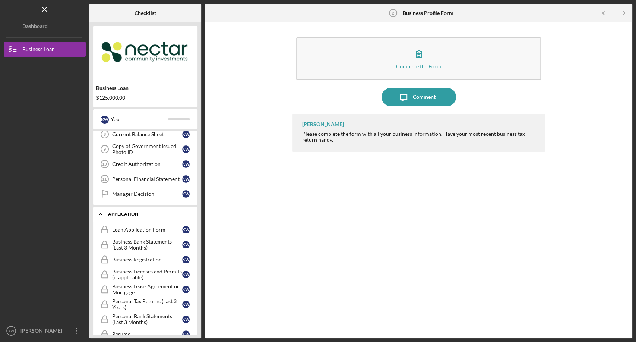
click at [113, 214] on div "Application" at bounding box center [148, 214] width 80 height 4
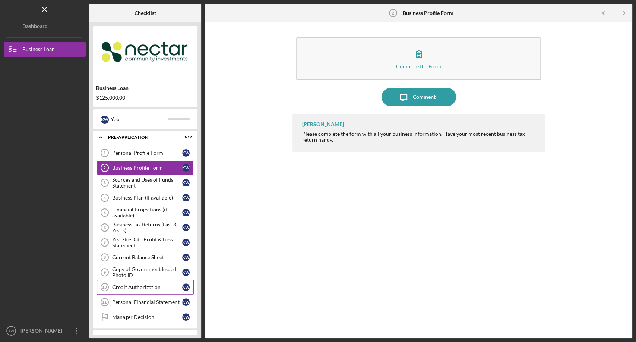
scroll to position [0, 0]
click at [51, 10] on div "Logo-Reversed Created with Sketch. Icon/Menu Close" at bounding box center [45, 9] width 82 height 19
